Goal: Task Accomplishment & Management: Use online tool/utility

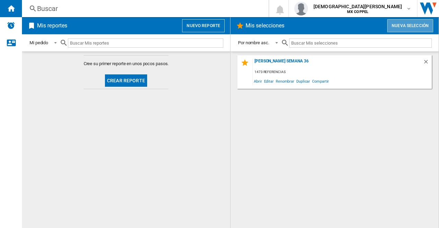
click at [402, 23] on button "Nueva selección" at bounding box center [410, 25] width 46 height 13
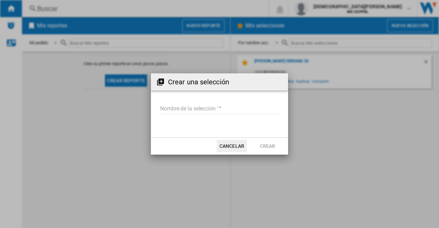
click at [214, 103] on md-input-container "Nombre de la selección '" at bounding box center [219, 113] width 121 height 20
click at [213, 107] on input "Nombre de la selección '" at bounding box center [219, 109] width 119 height 10
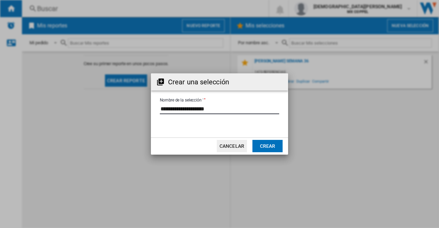
type input "**********"
click at [272, 145] on button "Crear" at bounding box center [267, 146] width 30 height 12
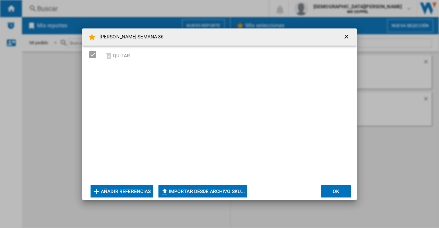
click at [200, 191] on button "Importar desde archivo SKU..." at bounding box center [202, 191] width 89 height 12
type input "**********"
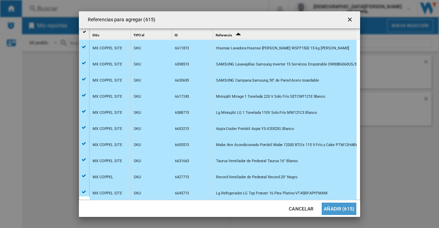
click at [343, 213] on button "Añadir (615)" at bounding box center [338, 208] width 35 height 12
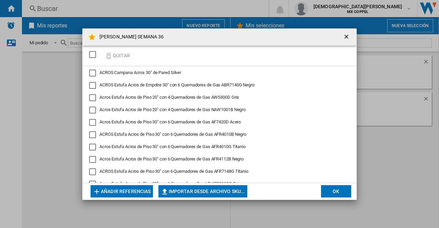
click at [338, 190] on button "OK" at bounding box center [336, 191] width 30 height 12
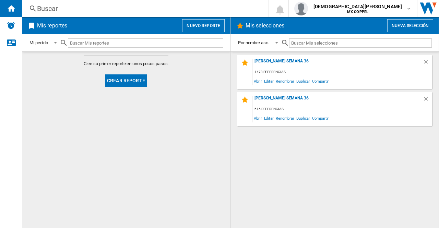
click at [335, 100] on div "[PERSON_NAME] SEMANA 36" at bounding box center [337, 100] width 170 height 9
click at [310, 71] on div "1473 referencias" at bounding box center [341, 72] width 179 height 9
click at [290, 58] on div "[PERSON_NAME] Semana 36 1473 referencias Abrir Editar Renombrar Duplicar Compar…" at bounding box center [334, 72] width 194 height 34
click at [292, 61] on div "[PERSON_NAME] Semana 36" at bounding box center [337, 63] width 170 height 9
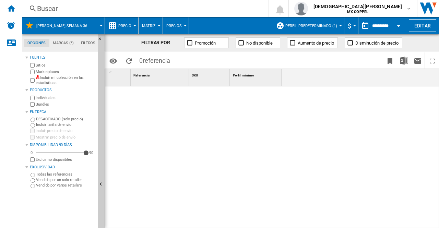
click at [402, 27] on button "Open calendar" at bounding box center [398, 25] width 12 height 12
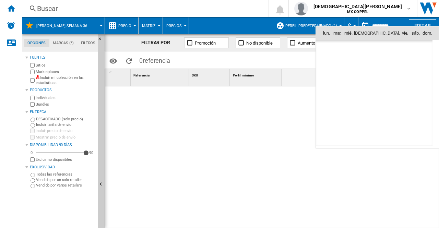
scroll to position [3268, 0]
click at [371, 65] on span "4" at bounding box center [374, 63] width 14 height 14
type input "**********"
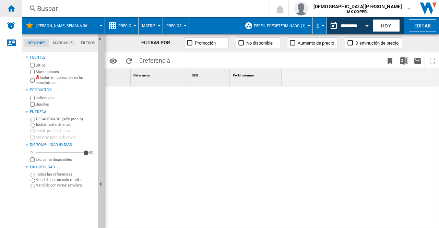
click at [9, 8] on ng-md-icon "Inicio" at bounding box center [11, 8] width 8 height 8
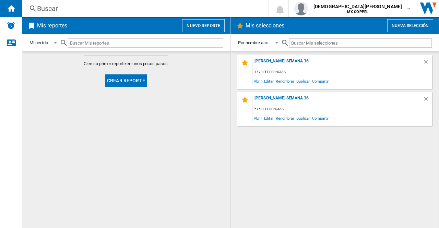
click at [289, 99] on div "[PERSON_NAME] SEMANA 36" at bounding box center [337, 100] width 170 height 9
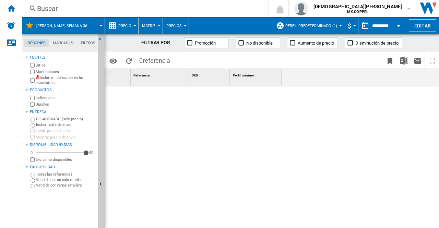
click at [375, 28] on input "**********" at bounding box center [386, 27] width 29 height 6
click at [399, 26] on div "Open calendar" at bounding box center [397, 26] width 3 height 2
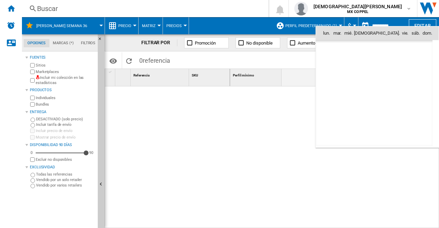
scroll to position [3268, 0]
click at [371, 62] on span "4" at bounding box center [374, 63] width 14 height 14
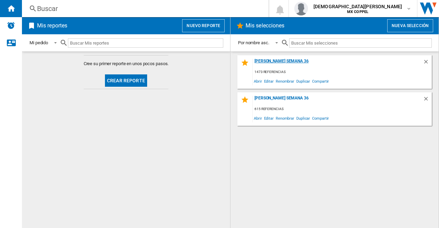
drag, startPoint x: 309, startPoint y: 61, endPoint x: 304, endPoint y: 64, distance: 5.8
click at [309, 61] on div "[PERSON_NAME] Semana 36" at bounding box center [337, 63] width 170 height 9
click at [199, 31] on button "Nuevo reporte" at bounding box center [203, 25] width 42 height 13
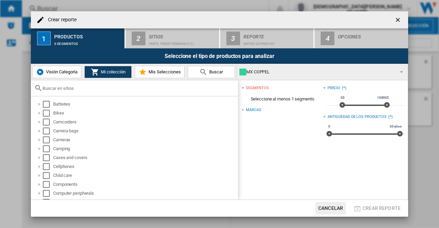
click at [166, 74] on span "Mis Selecciones" at bounding box center [164, 71] width 34 height 5
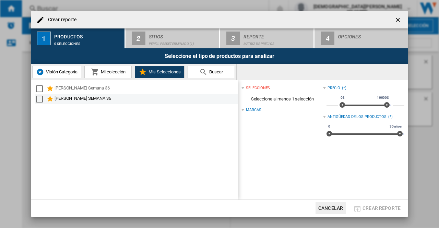
click at [112, 98] on div "[PERSON_NAME] SEMANA 36" at bounding box center [145, 99] width 182 height 8
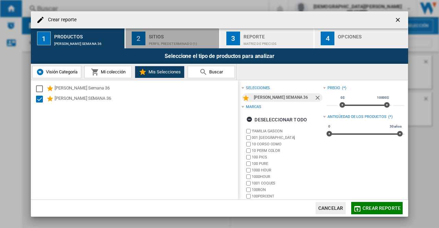
click at [164, 43] on div "Perfil predeterminado (1)" at bounding box center [182, 41] width 67 height 7
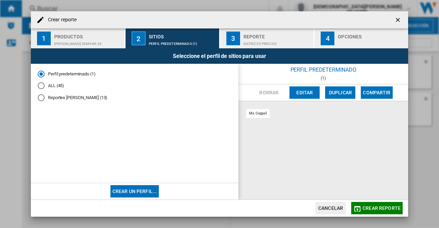
click at [45, 96] on md-radio-button "Reportes [PERSON_NAME] (13)" at bounding box center [135, 98] width 194 height 7
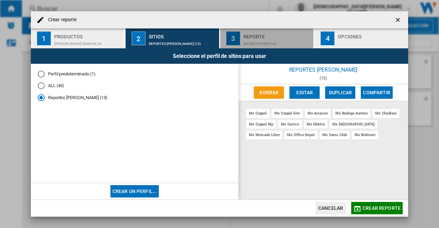
click at [245, 34] on div "Reporte" at bounding box center [276, 34] width 67 height 7
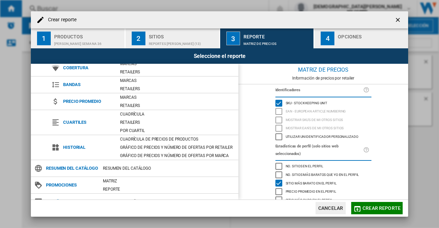
scroll to position [47, 0]
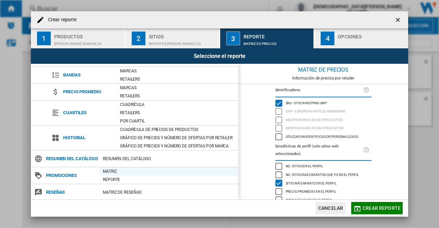
click at [114, 173] on div "Matriz" at bounding box center [168, 171] width 139 height 7
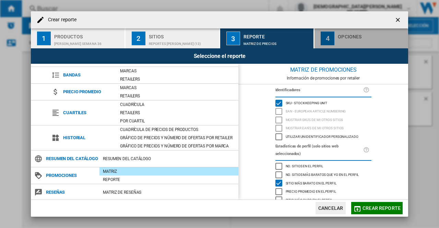
click at [323, 37] on div "4" at bounding box center [327, 39] width 14 height 14
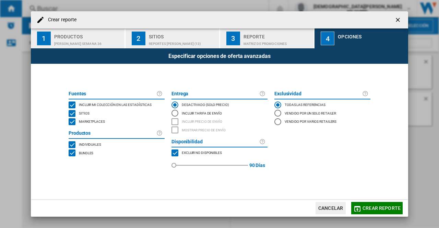
click at [69, 121] on div "MARKETPLACES" at bounding box center [72, 121] width 7 height 7
click at [71, 154] on div "BUNDLES" at bounding box center [72, 152] width 7 height 7
click at [365, 208] on span "Crear reporte" at bounding box center [381, 207] width 38 height 5
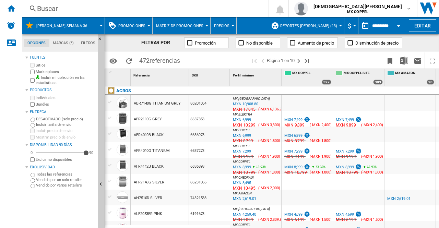
click at [395, 26] on button "Open calendar" at bounding box center [398, 25] width 12 height 12
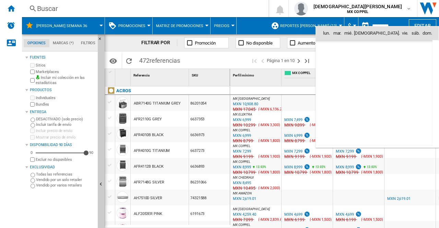
scroll to position [3268, 0]
click at [374, 60] on span "4" at bounding box center [374, 63] width 14 height 14
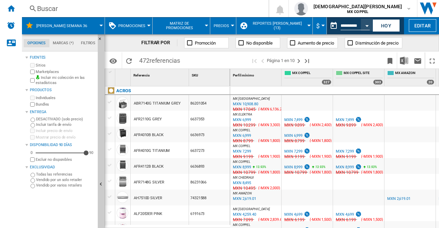
type input "**********"
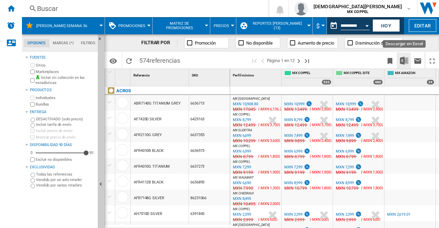
click at [398, 60] on button "Descargar en Excel" at bounding box center [404, 60] width 14 height 16
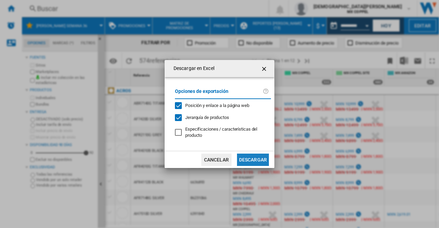
click at [252, 160] on button "Descargar" at bounding box center [253, 159] width 32 height 12
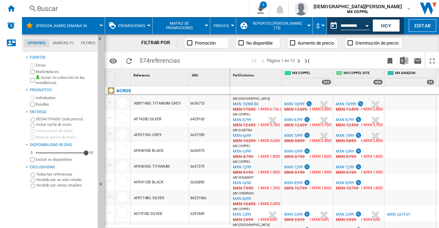
click at [347, 30] on md-datepicker "**********" at bounding box center [350, 26] width 49 height 14
click at [344, 25] on input "**********" at bounding box center [354, 27] width 29 height 6
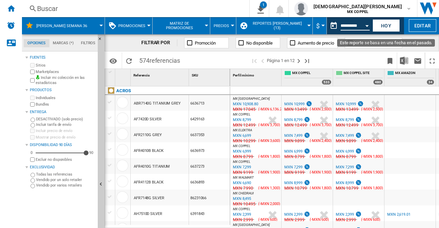
click at [364, 26] on button "Open calendar" at bounding box center [366, 25] width 12 height 12
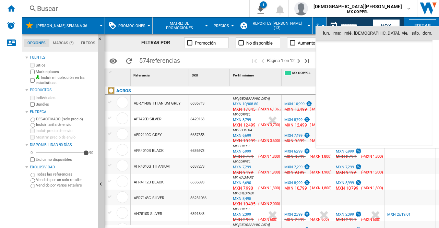
scroll to position [3268, 0]
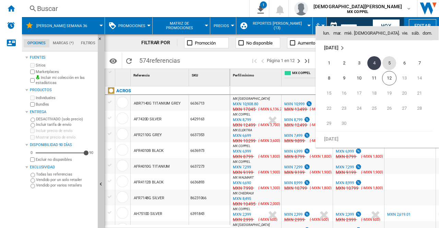
click at [390, 62] on span "5" at bounding box center [389, 63] width 14 height 14
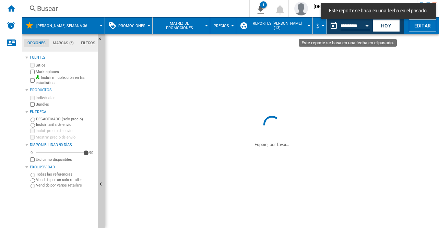
click at [367, 26] on div "Open calendar" at bounding box center [366, 26] width 3 height 2
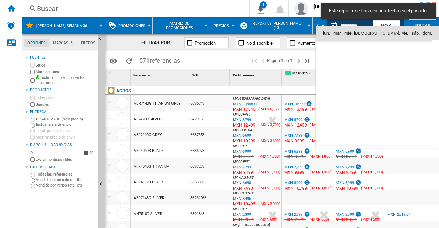
click at [215, 56] on div at bounding box center [219, 114] width 439 height 228
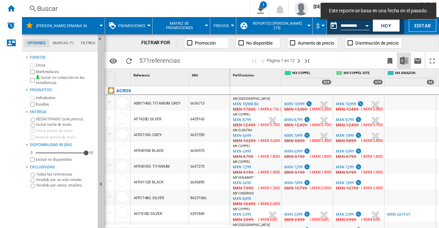
click at [407, 59] on img "Descargar en Excel" at bounding box center [403, 61] width 8 height 8
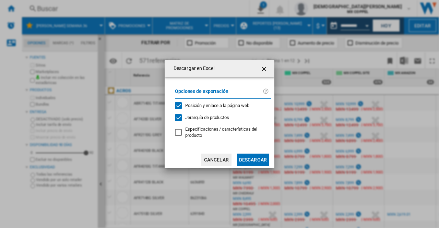
click at [244, 157] on button "Descargar" at bounding box center [253, 159] width 32 height 12
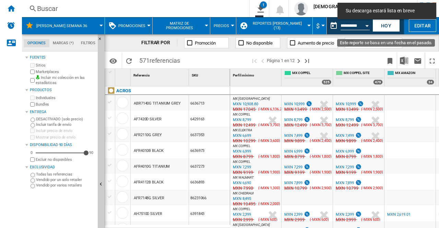
click at [364, 24] on button "Open calendar" at bounding box center [366, 25] width 12 height 12
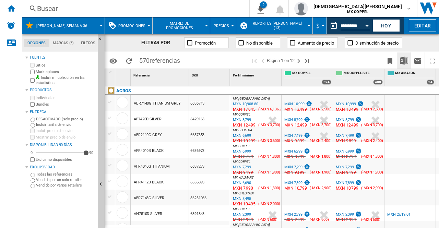
click at [407, 59] on img "Descargar en Excel" at bounding box center [403, 61] width 8 height 8
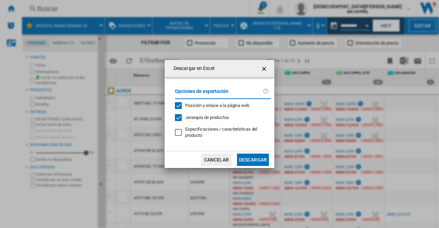
click at [246, 159] on button "Descargar" at bounding box center [253, 159] width 32 height 12
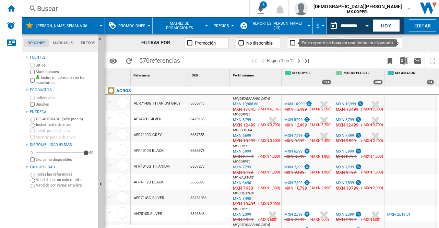
click at [362, 26] on button "Open calendar" at bounding box center [366, 25] width 12 height 12
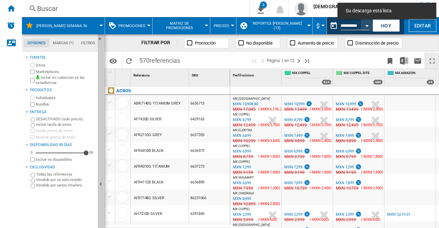
type input "**********"
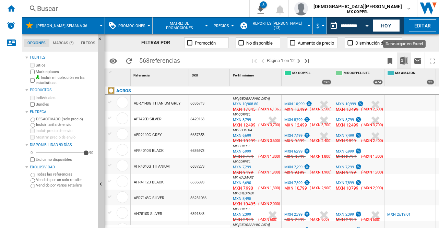
click at [407, 63] on img "Descargar en Excel" at bounding box center [403, 61] width 8 height 8
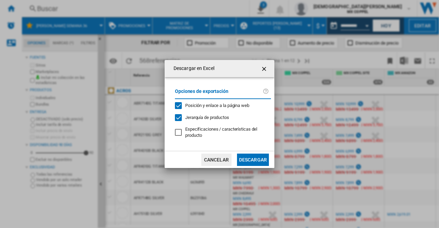
click at [255, 162] on button "Descargar" at bounding box center [253, 159] width 32 height 12
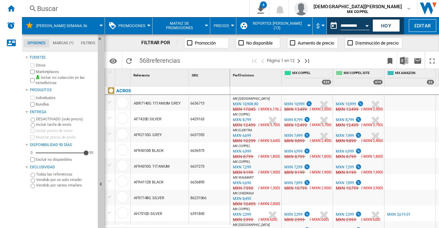
click at [345, 26] on input "**********" at bounding box center [354, 27] width 29 height 6
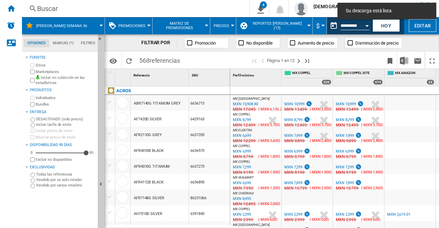
click at [417, 44] on div "FILTRAR POR Promoción No disponible Aumento de precio Disminución de precio" at bounding box center [271, 42] width 334 height 17
click at [366, 26] on div "Open calendar" at bounding box center [366, 26] width 3 height 2
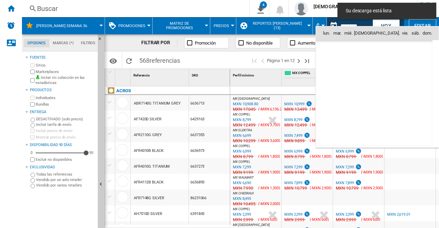
scroll to position [3268, 0]
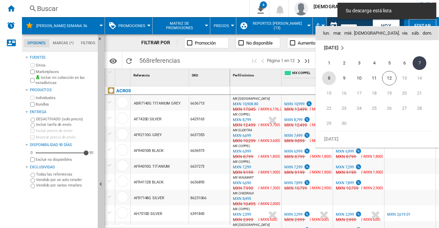
click at [331, 76] on span "8" at bounding box center [329, 78] width 14 height 14
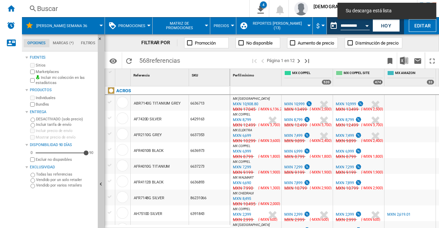
type input "**********"
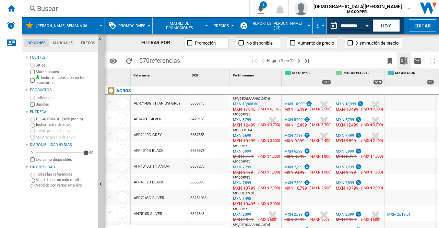
click at [403, 61] on img "Descargar en Excel" at bounding box center [403, 61] width 8 height 8
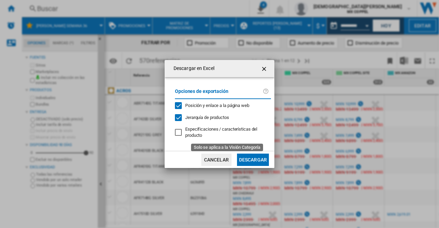
click at [253, 160] on button "Descargar" at bounding box center [253, 159] width 32 height 12
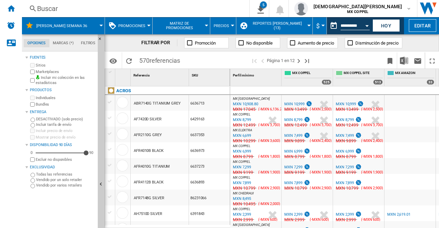
click at [424, 42] on div "FILTRAR POR Promoción No disponible Aumento de precio Disminución de precio" at bounding box center [271, 42] width 334 height 17
click at [361, 26] on button "Open calendar" at bounding box center [366, 25] width 12 height 12
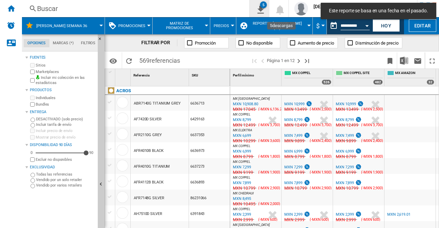
click at [263, 11] on ng-md-icon "5\a descargas" at bounding box center [259, 8] width 8 height 9
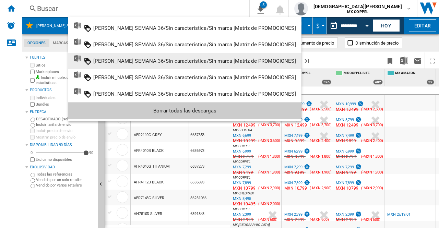
click at [414, 43] on md-backdrop at bounding box center [219, 114] width 439 height 228
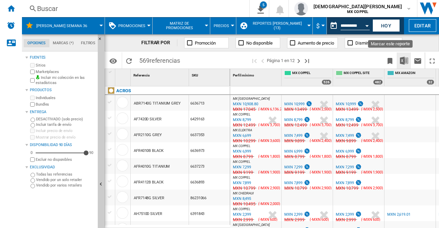
click at [399, 57] on button "Descargar en Excel" at bounding box center [404, 60] width 14 height 16
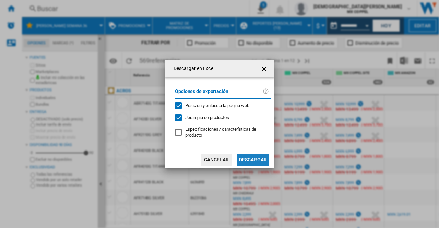
drag, startPoint x: 257, startPoint y: 160, endPoint x: 296, endPoint y: 116, distance: 58.5
click at [257, 161] on button "Descargar" at bounding box center [253, 159] width 32 height 12
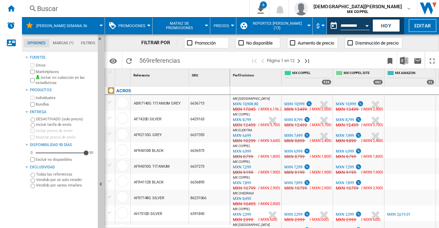
click at [365, 26] on div "Open calendar" at bounding box center [366, 26] width 3 height 2
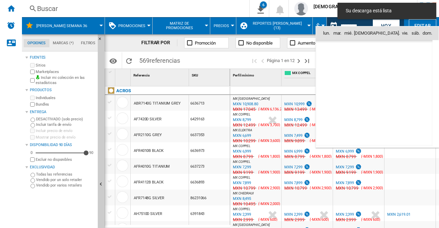
scroll to position [3268, 0]
click at [395, 15] on div "Su descarga está lista" at bounding box center [386, 11] width 99 height 16
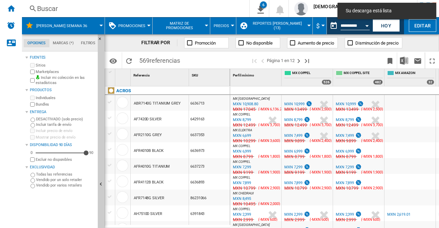
click at [350, 25] on input "**********" at bounding box center [354, 27] width 29 height 6
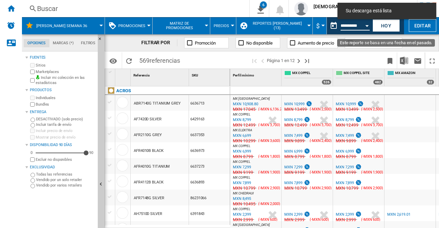
click at [360, 24] on div "**********" at bounding box center [354, 27] width 29 height 8
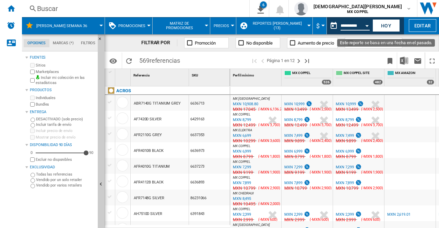
click at [365, 25] on button "Open calendar" at bounding box center [366, 25] width 12 height 12
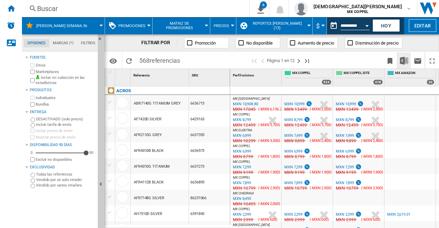
click at [401, 62] on img "Descargar en Excel" at bounding box center [403, 61] width 8 height 8
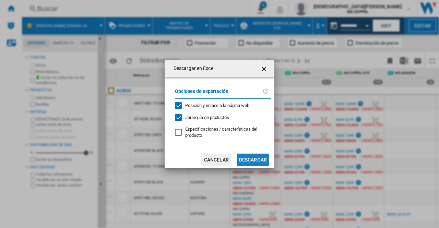
click at [258, 155] on button "Descargar" at bounding box center [253, 159] width 32 height 12
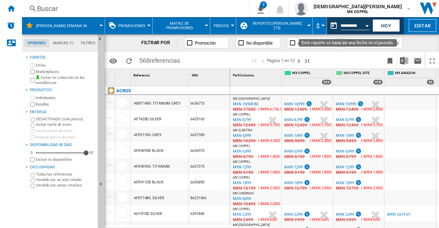
click at [366, 23] on button "Open calendar" at bounding box center [366, 25] width 12 height 12
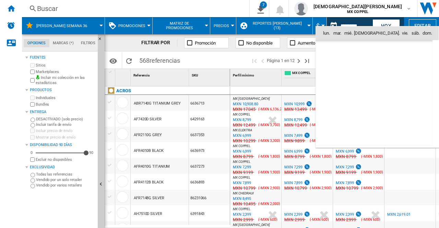
scroll to position [3268, 0]
click at [340, 48] on md-icon "September 2025" at bounding box center [342, 48] width 8 height 8
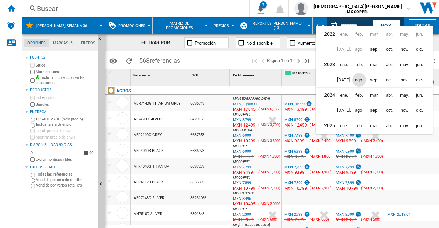
scroll to position [16, 0]
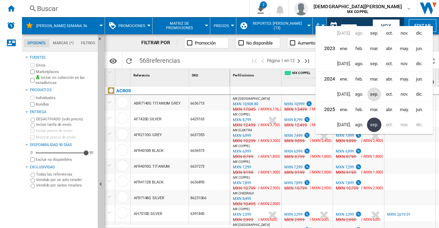
click at [370, 94] on span "sep." at bounding box center [374, 94] width 14 height 14
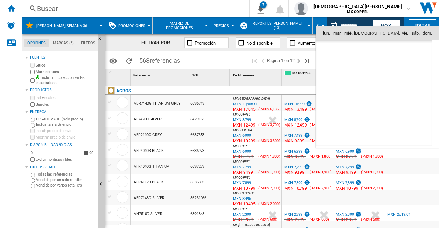
scroll to position [2179, 0]
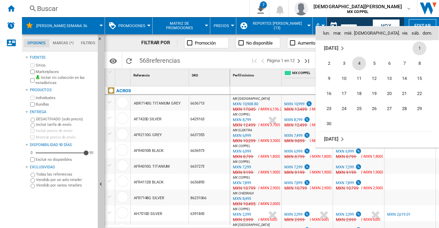
click at [359, 63] on span "4" at bounding box center [359, 64] width 14 height 14
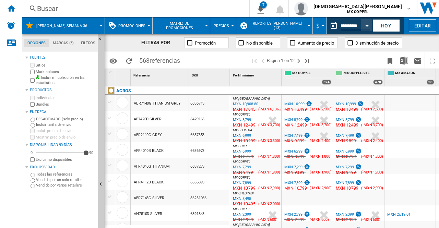
type input "**********"
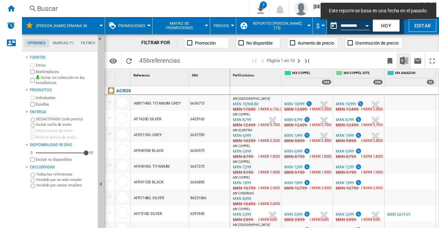
click at [403, 62] on img "Descargar en Excel" at bounding box center [403, 61] width 8 height 8
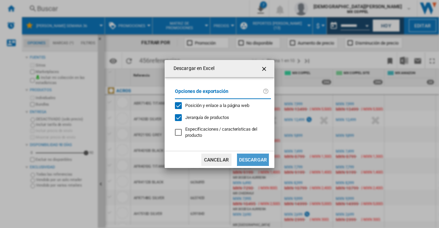
click at [247, 158] on button "Descargar" at bounding box center [253, 159] width 32 height 12
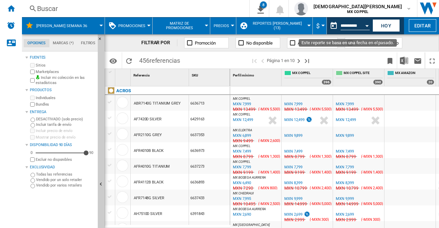
click at [363, 24] on button "Open calendar" at bounding box center [366, 25] width 12 height 12
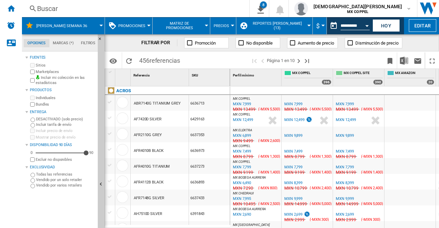
type input "**********"
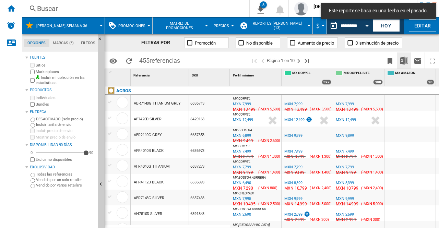
click at [406, 58] on img "Descargar en Excel" at bounding box center [403, 61] width 8 height 8
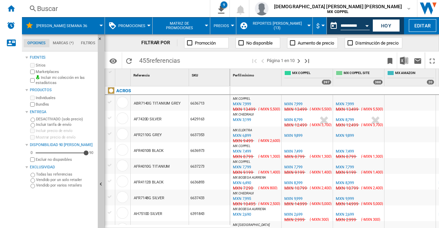
click at [422, 42] on div "FILTRAR POR Promoción No disponible Aumento de precio Disminución de precio" at bounding box center [271, 42] width 334 height 17
click at [342, 25] on input "**********" at bounding box center [354, 27] width 29 height 6
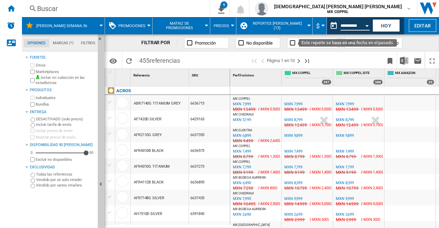
click at [363, 25] on button "Open calendar" at bounding box center [366, 25] width 12 height 12
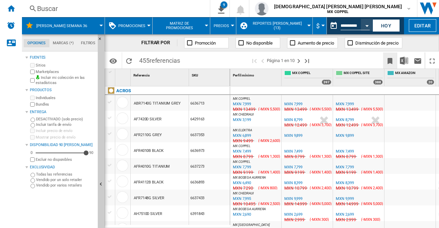
type input "**********"
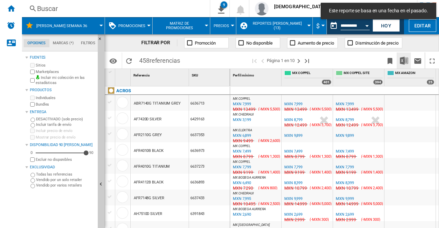
click at [402, 62] on img "Descargar en Excel" at bounding box center [403, 61] width 8 height 8
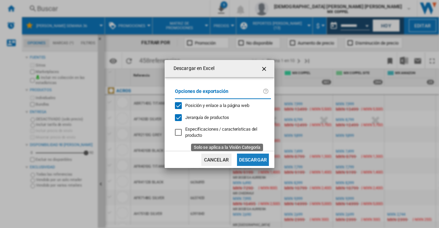
click at [255, 159] on button "Descargar" at bounding box center [253, 159] width 32 height 12
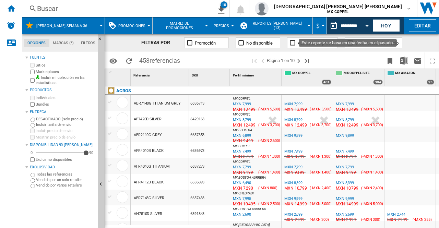
click at [366, 25] on div "Open calendar" at bounding box center [366, 26] width 3 height 2
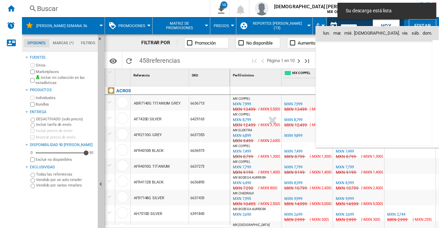
scroll to position [2179, 0]
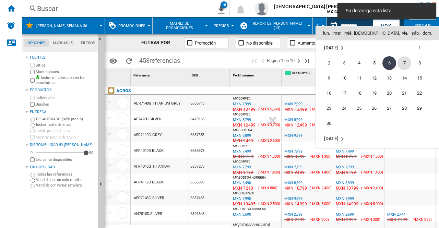
click at [403, 59] on span "7" at bounding box center [404, 63] width 14 height 14
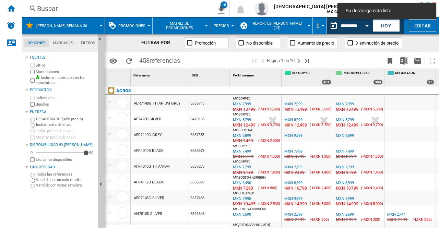
type input "**********"
click at [399, 59] on button "Descargar en Excel" at bounding box center [404, 60] width 14 height 16
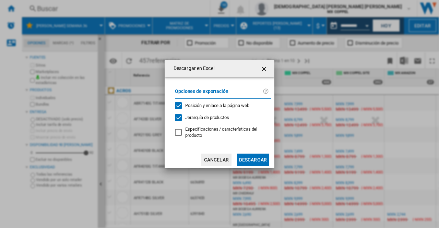
click at [259, 159] on button "Descargar" at bounding box center [253, 159] width 32 height 12
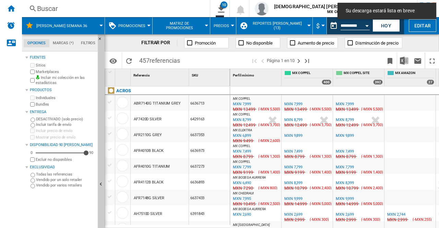
click at [367, 25] on div "Open calendar" at bounding box center [366, 26] width 3 height 2
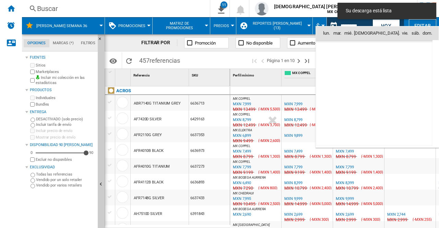
scroll to position [2179, 0]
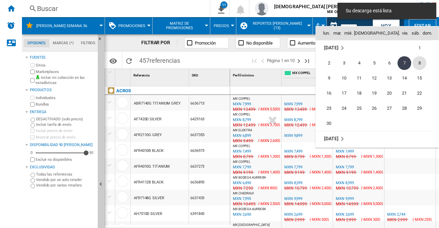
click at [422, 62] on span "8" at bounding box center [419, 63] width 14 height 14
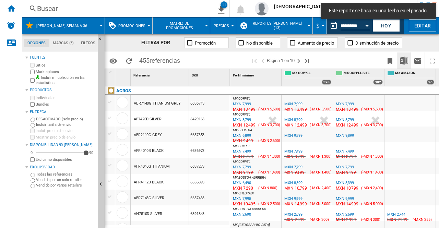
click at [402, 57] on img "Descargar en Excel" at bounding box center [403, 61] width 8 height 8
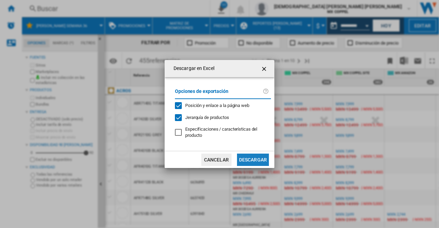
click at [259, 159] on button "Descargar" at bounding box center [253, 159] width 32 height 12
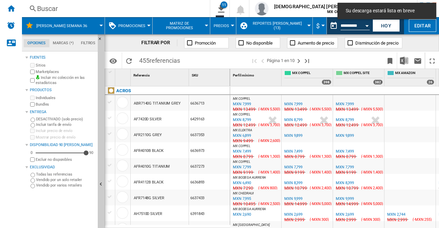
click at [364, 27] on button "Open calendar" at bounding box center [366, 25] width 12 height 12
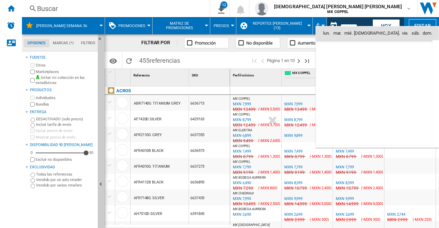
drag, startPoint x: 326, startPoint y: 76, endPoint x: 397, endPoint y: 59, distance: 73.3
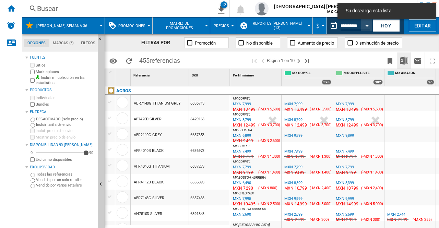
type input "**********"
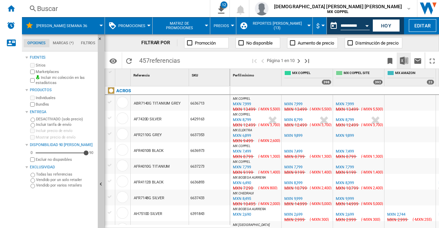
click at [407, 61] on img "Descargar en Excel" at bounding box center [403, 61] width 8 height 8
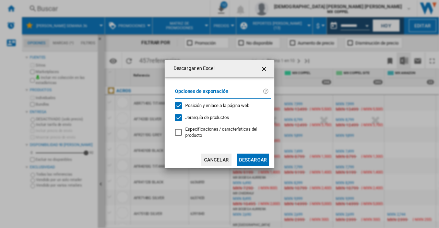
click at [253, 160] on button "Descargar" at bounding box center [253, 159] width 32 height 12
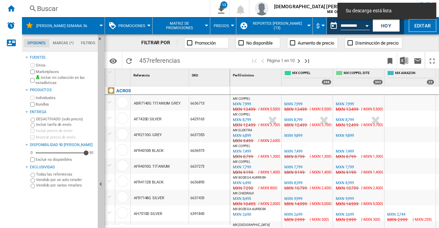
click at [423, 41] on div "FILTRAR POR Promoción No disponible Aumento de precio Disminución de precio" at bounding box center [271, 42] width 334 height 17
click at [356, 25] on input "**********" at bounding box center [354, 27] width 29 height 6
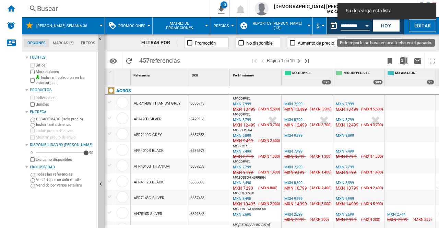
click at [365, 26] on button "Open calendar" at bounding box center [366, 25] width 12 height 12
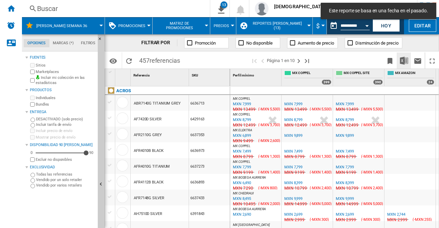
click at [403, 59] on img "Descargar en Excel" at bounding box center [403, 61] width 8 height 8
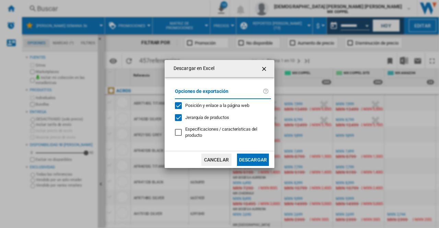
click at [252, 161] on button "Descargar" at bounding box center [253, 159] width 32 height 12
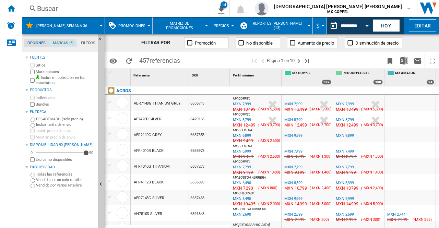
click at [62, 45] on md-tab-item "Marcas (*)" at bounding box center [63, 43] width 28 height 8
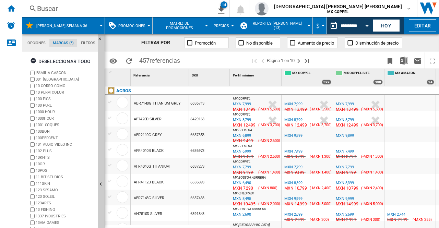
scroll to position [26, 0]
click at [86, 40] on md-tab-item "Filtros" at bounding box center [88, 43] width 22 height 8
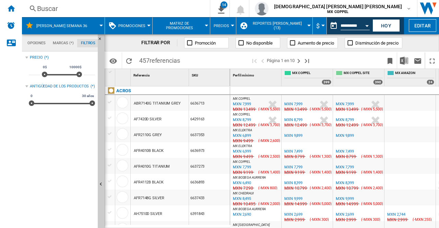
scroll to position [44, 0]
click at [36, 40] on md-tab-item "Opciones" at bounding box center [37, 43] width 26 height 8
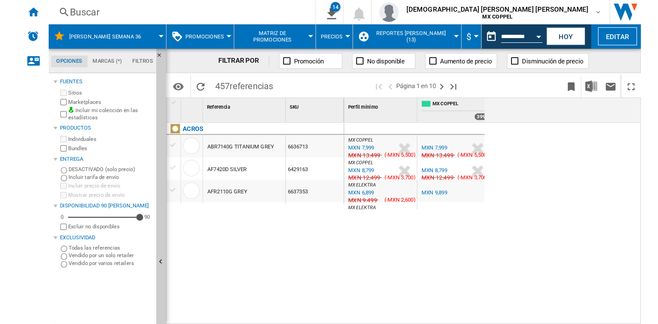
scroll to position [8, 0]
